Goal: Task Accomplishment & Management: Manage account settings

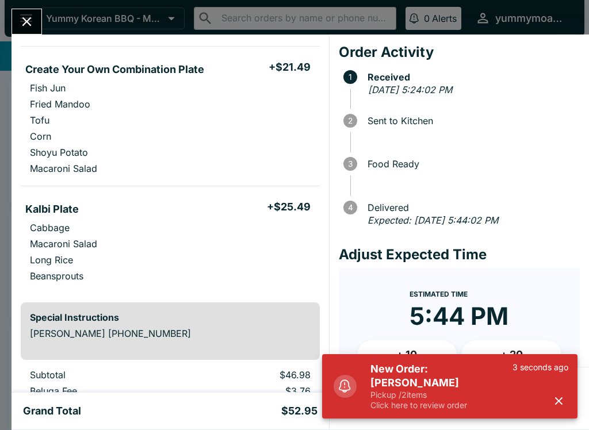
scroll to position [90, 0]
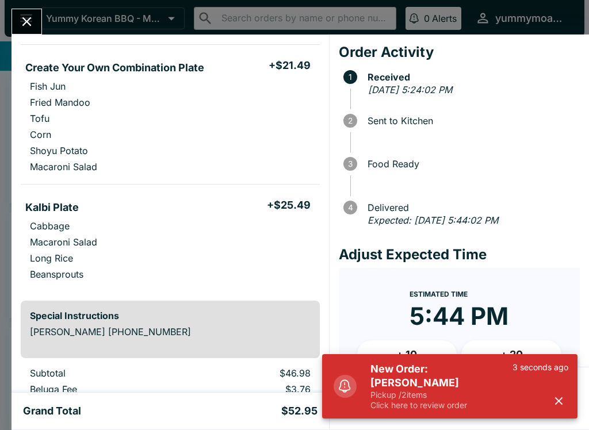
click at [424, 390] on p "Pickup / 2 items" at bounding box center [442, 395] width 142 height 10
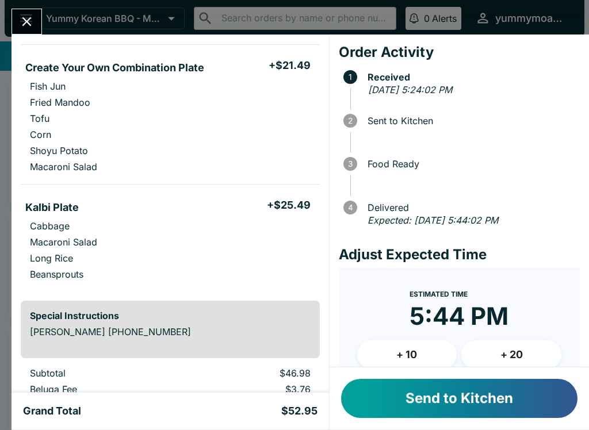
click at [414, 398] on button "Send to Kitchen" at bounding box center [459, 398] width 236 height 39
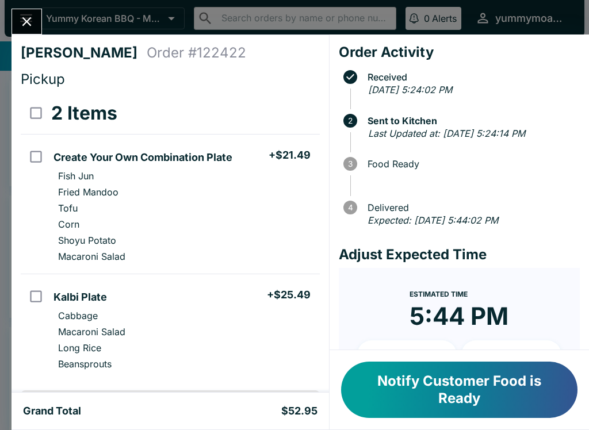
scroll to position [0, 0]
click at [22, 24] on icon "Close" at bounding box center [27, 22] width 16 height 16
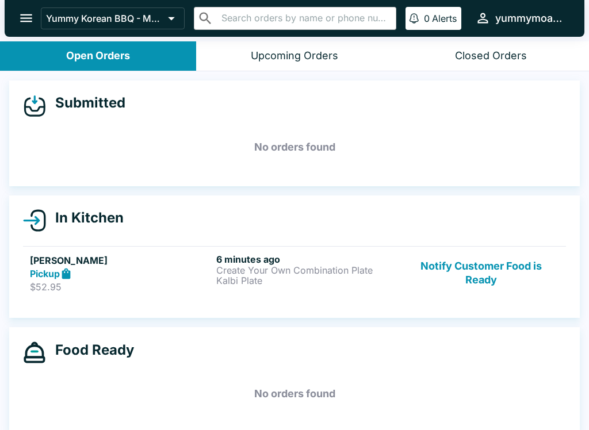
click at [483, 270] on button "Notify Customer Food is Ready" at bounding box center [481, 274] width 156 height 40
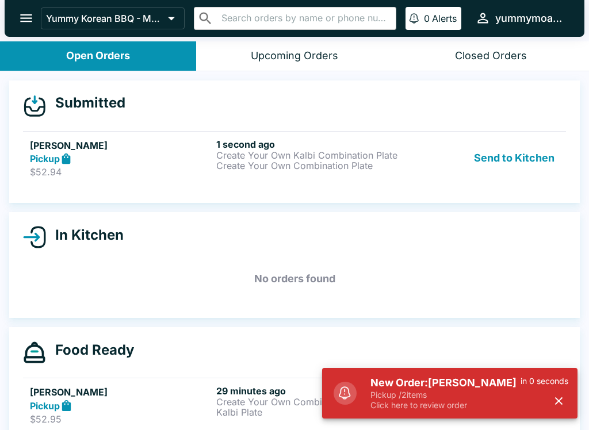
click at [497, 140] on button "Send to Kitchen" at bounding box center [515, 159] width 90 height 40
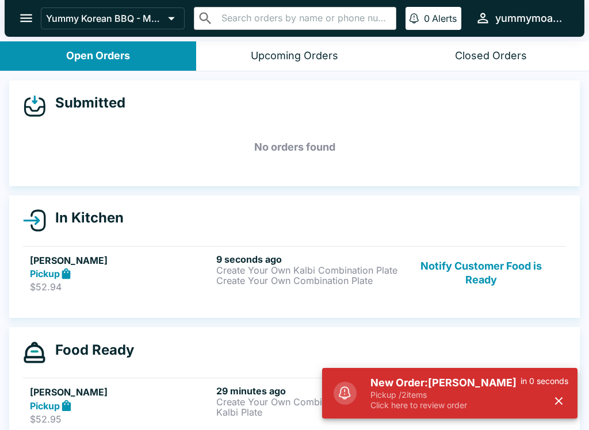
click at [259, 287] on div "9 seconds ago Create Your Own Kalbi Combination Plate Create Your Own Combinati…" at bounding box center [307, 274] width 182 height 40
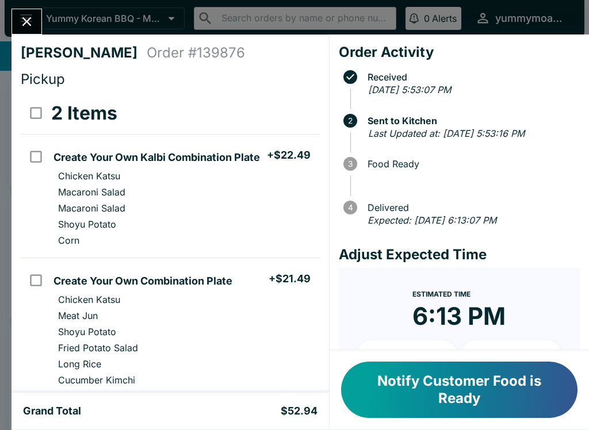
click at [26, 14] on icon "Close" at bounding box center [27, 22] width 16 height 16
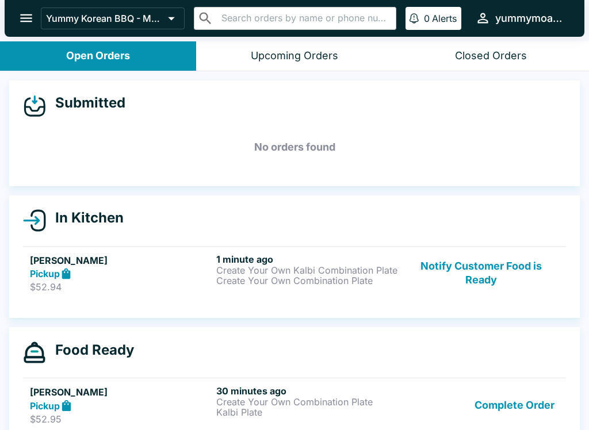
click at [521, 409] on button "Complete Order" at bounding box center [514, 406] width 89 height 40
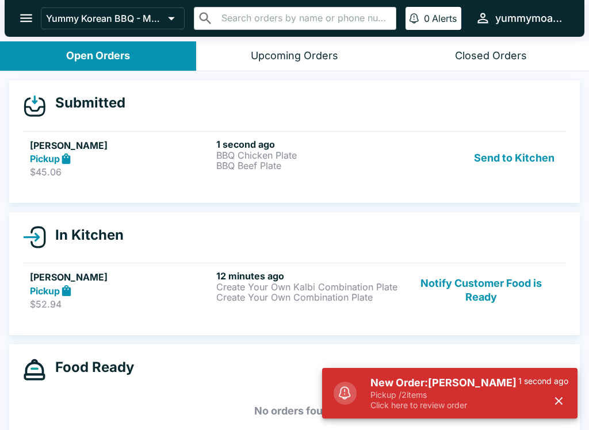
click at [460, 280] on button "Notify Customer Food is Ready" at bounding box center [481, 290] width 156 height 40
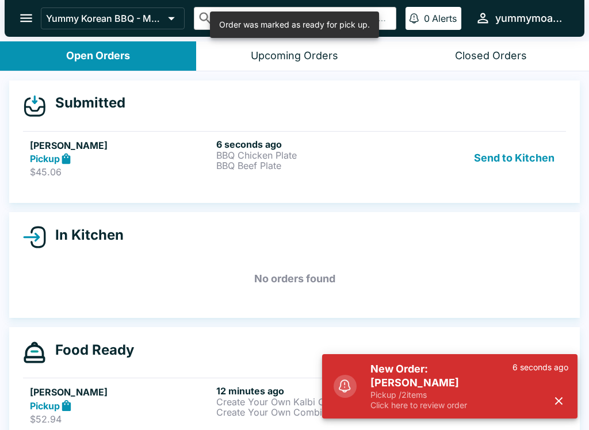
click at [496, 165] on button "Send to Kitchen" at bounding box center [515, 159] width 90 height 40
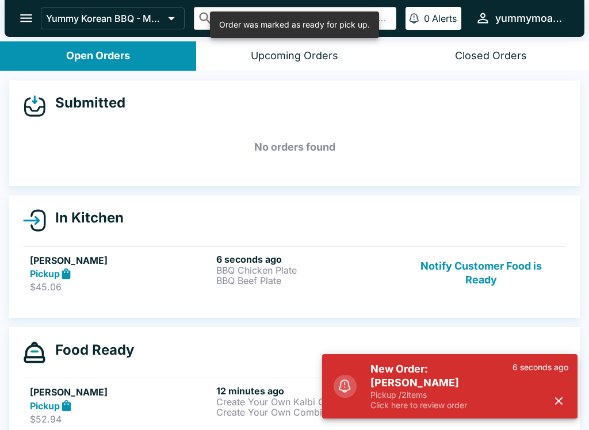
click at [272, 274] on p "BBQ Chicken Plate" at bounding box center [307, 270] width 182 height 10
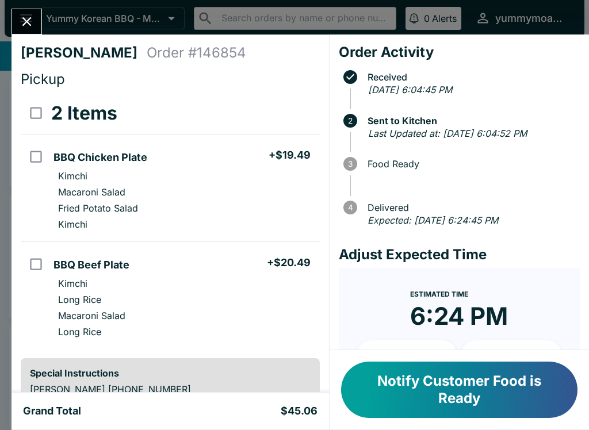
click at [20, 36] on div "[PERSON_NAME] Order # 146854 Pickup 2 Items BBQ Chicken Plate + $19.49 Kimchi M…" at bounding box center [171, 214] width 318 height 358
click at [32, 25] on icon "Close" at bounding box center [27, 22] width 16 height 16
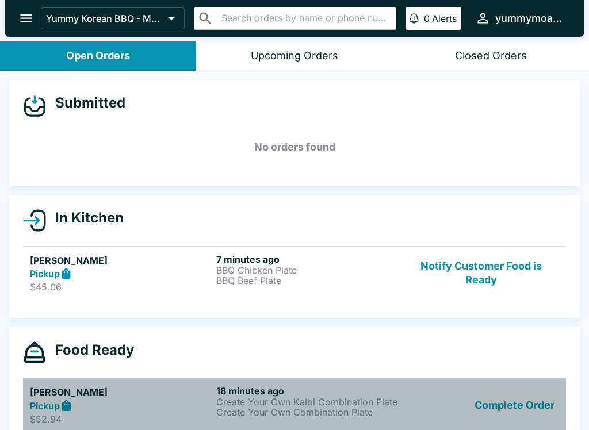
click at [40, 391] on h5 "[PERSON_NAME]" at bounding box center [121, 393] width 182 height 14
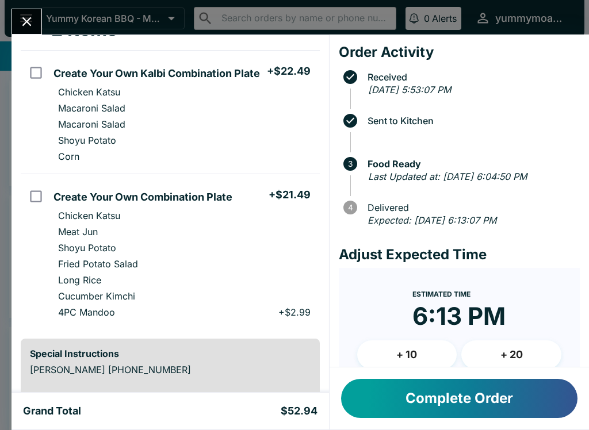
scroll to position [82, 0]
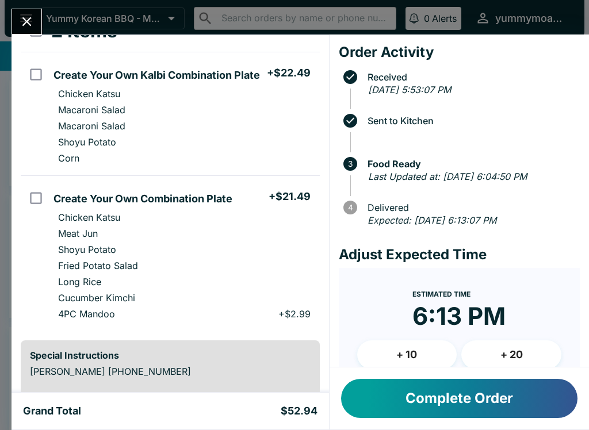
click at [31, 30] on button "Close" at bounding box center [26, 21] width 29 height 25
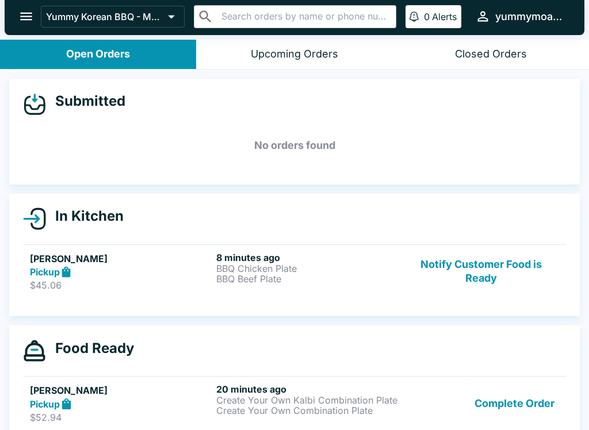
click at [527, 271] on button "Notify Customer Food is Ready" at bounding box center [481, 272] width 156 height 40
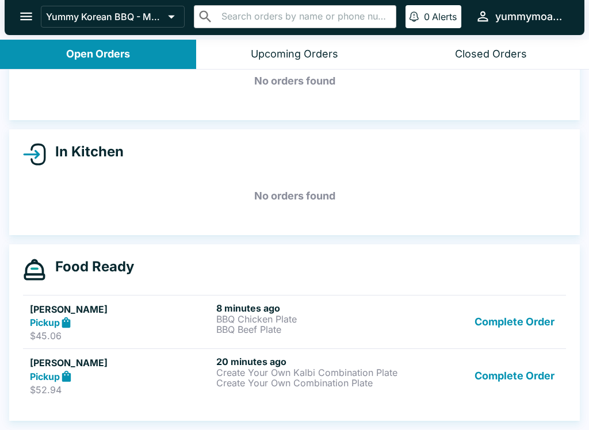
scroll to position [64, 0]
click at [245, 317] on p "BBQ Chicken Plate" at bounding box center [307, 319] width 182 height 10
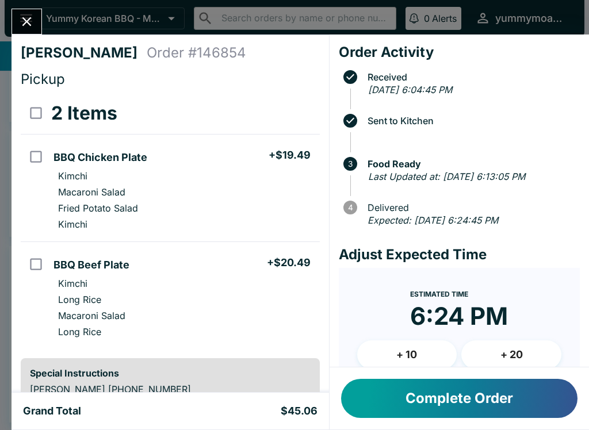
click at [23, 14] on icon "Close" at bounding box center [27, 22] width 16 height 16
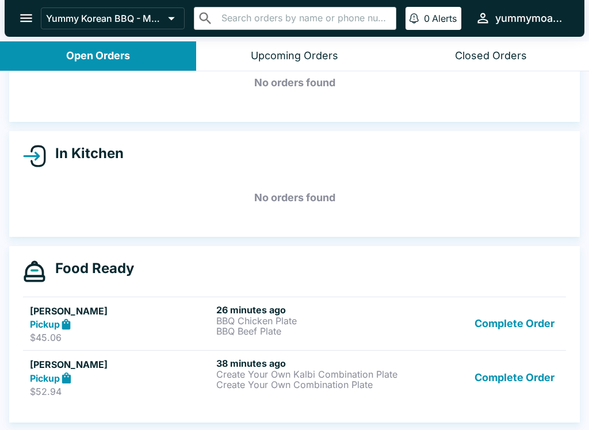
click at [521, 322] on button "Complete Order" at bounding box center [514, 324] width 89 height 40
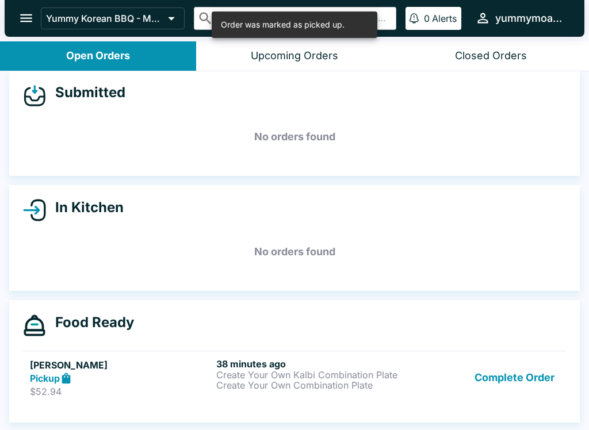
click at [517, 379] on div "Submitted No orders found In Kitchen No orders found Food Ready [PERSON_NAME] P…" at bounding box center [294, 251] width 589 height 361
click at [510, 358] on button "Complete Order" at bounding box center [514, 378] width 89 height 40
